Goal: Go to known website: Go to known website

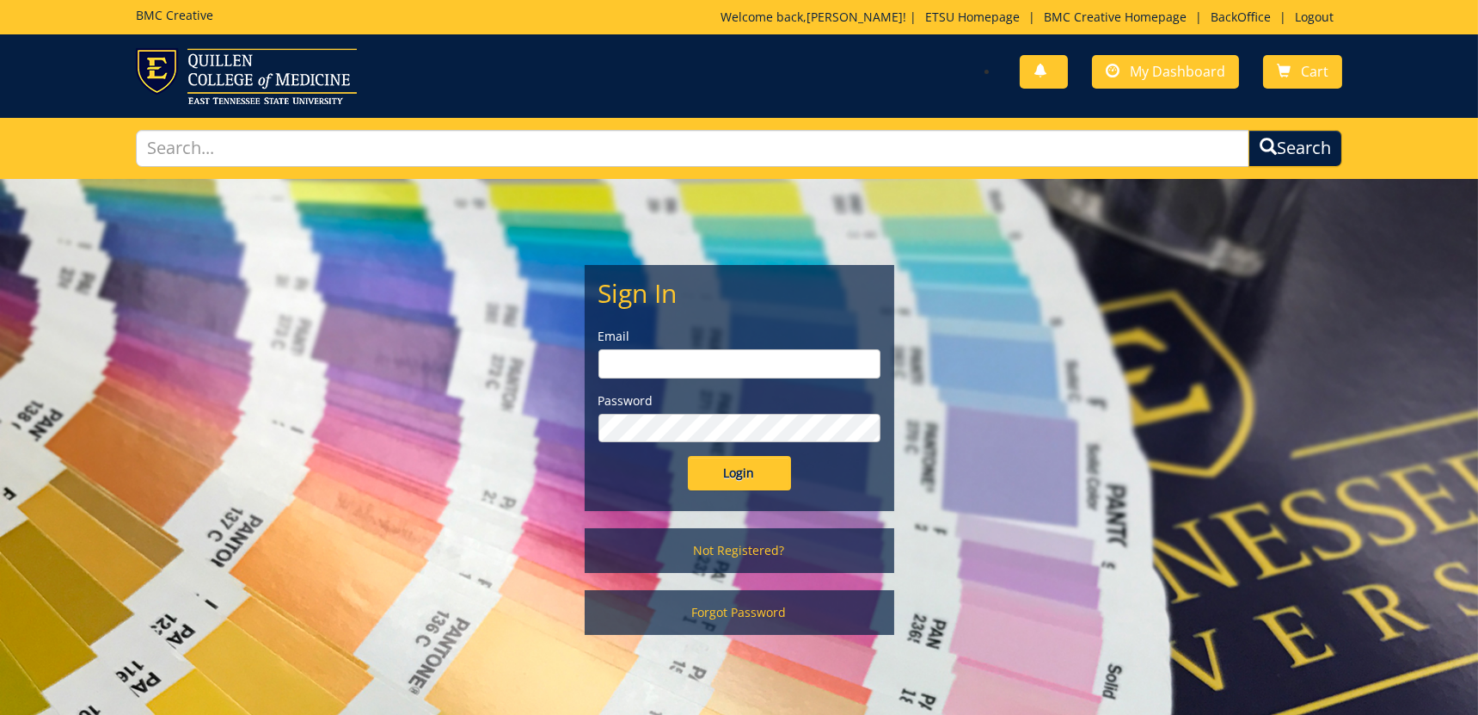
type input "fair@mail.etsu.edu"
click at [723, 477] on input "Login" at bounding box center [739, 473] width 103 height 34
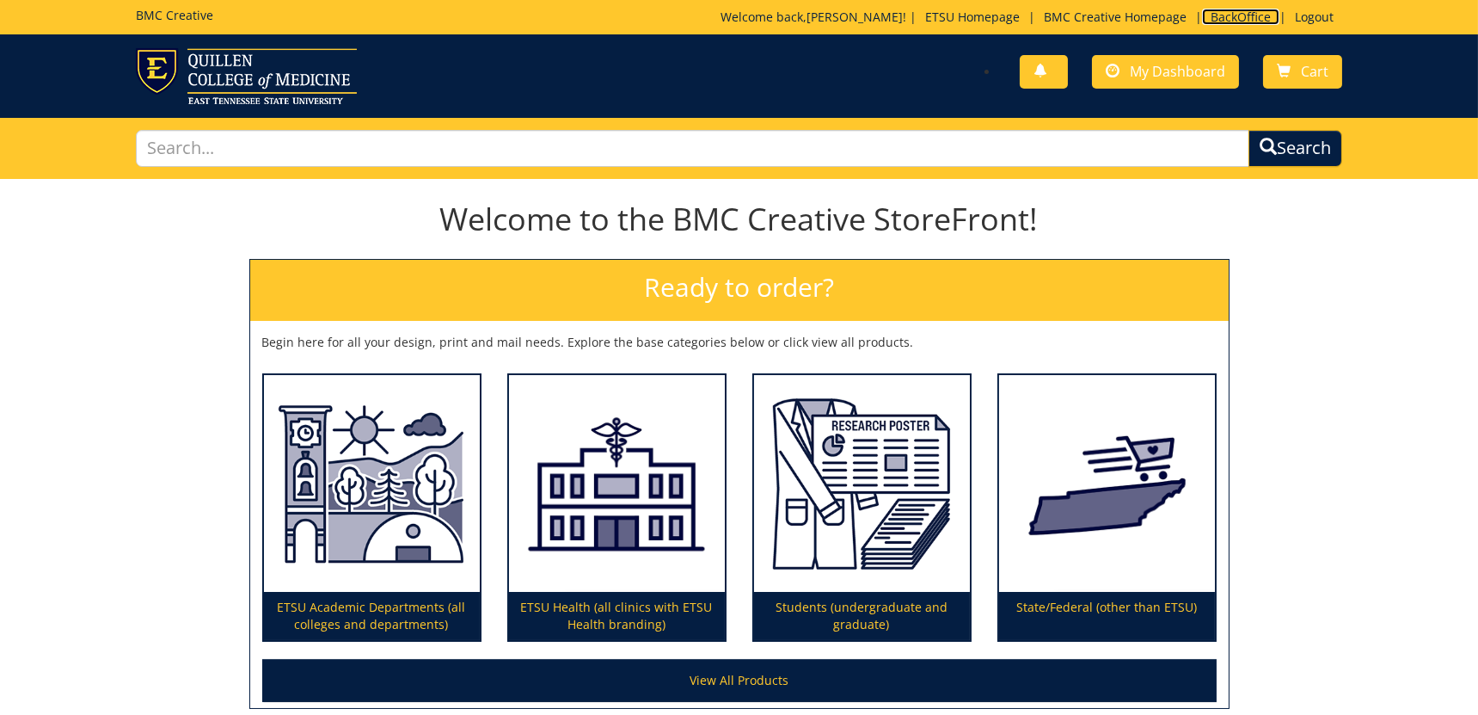
click at [1216, 19] on link "BackOffice" at bounding box center [1240, 17] width 77 height 16
